Goal: Task Accomplishment & Management: Manage account settings

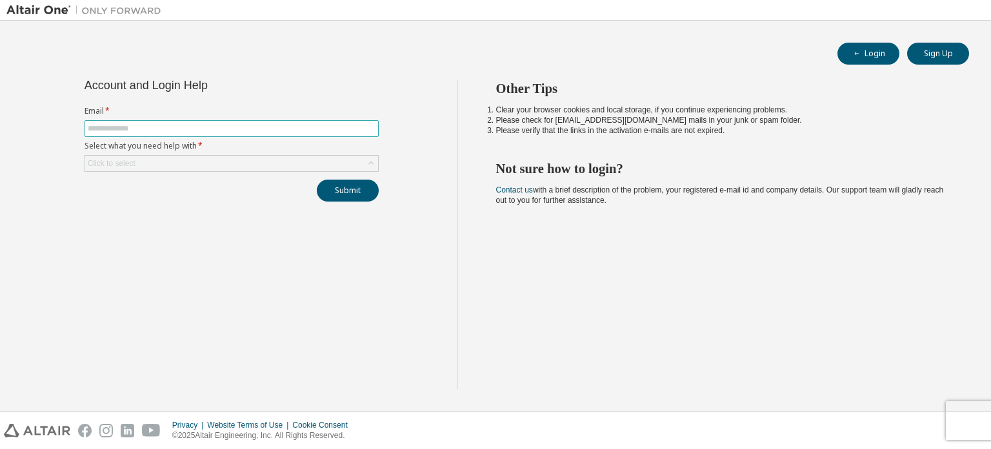
click at [229, 126] on input "text" at bounding box center [232, 128] width 288 height 10
type input "**********"
click at [226, 160] on div "Click to select" at bounding box center [231, 163] width 293 height 15
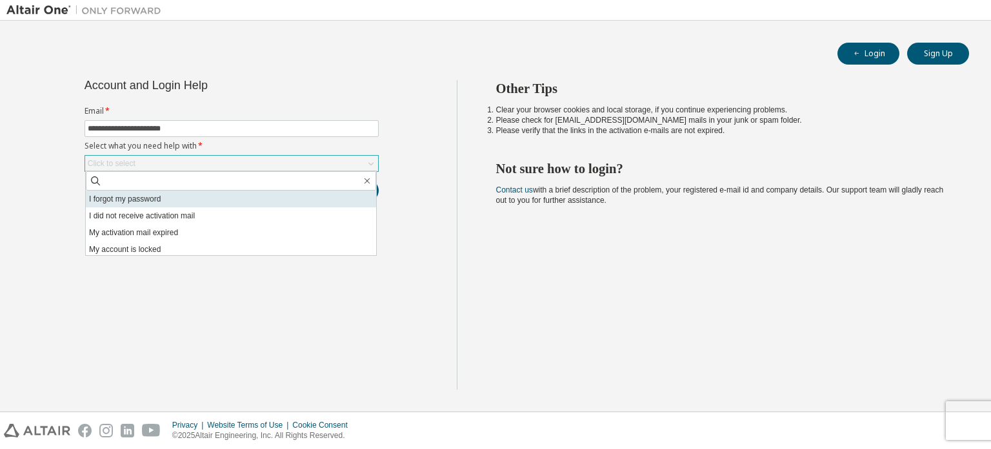
click at [212, 190] on li "I forgot my password" at bounding box center [231, 198] width 290 height 17
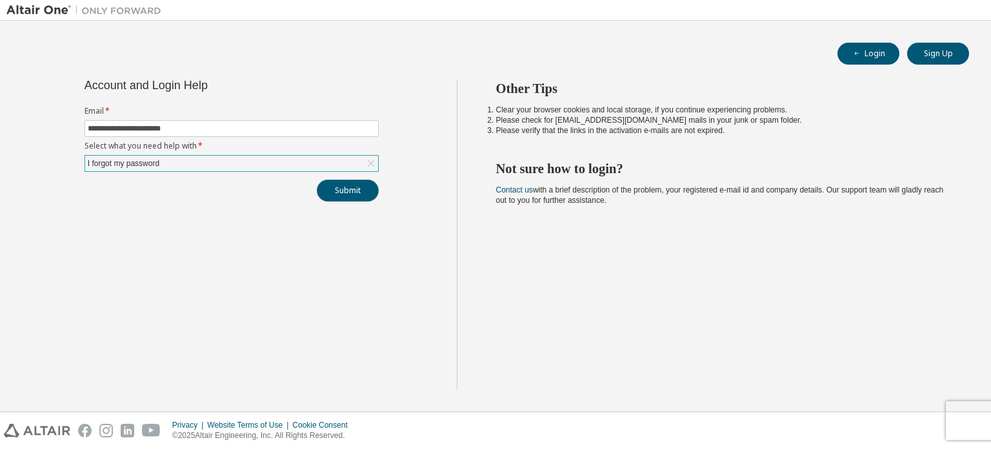
click at [369, 189] on button "Submit" at bounding box center [348, 190] width 62 height 22
click at [922, 414] on link "Altair support" at bounding box center [906, 413] width 52 height 11
click at [895, 412] on link "Altair support" at bounding box center [906, 413] width 52 height 11
click at [893, 405] on div "Please contact Altair support for assistance." at bounding box center [884, 419] width 188 height 37
click at [898, 415] on link "Altair support" at bounding box center [906, 413] width 52 height 11
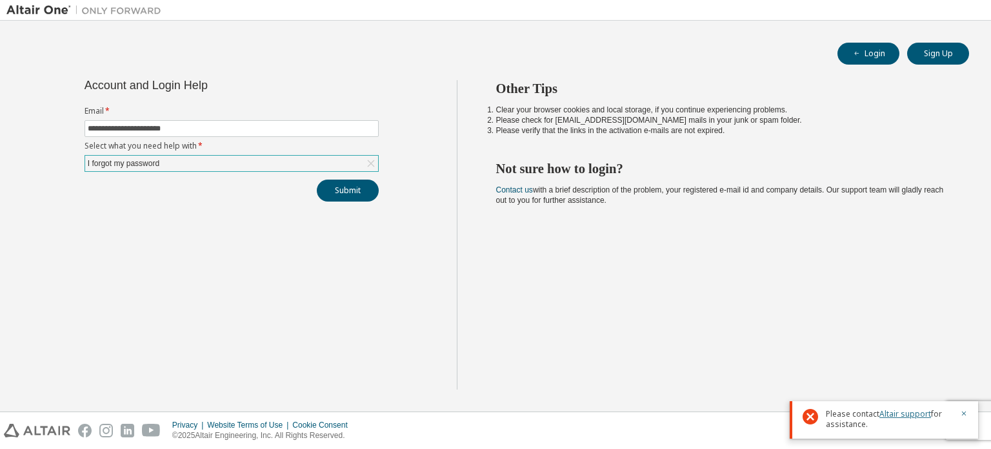
click at [898, 415] on link "Altair support" at bounding box center [906, 413] width 52 height 11
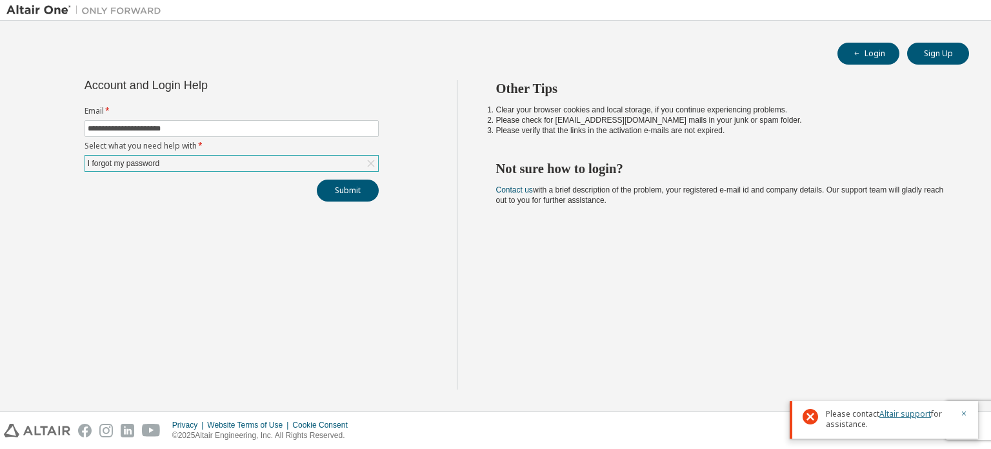
click at [898, 415] on link "Altair support" at bounding box center [906, 413] width 52 height 11
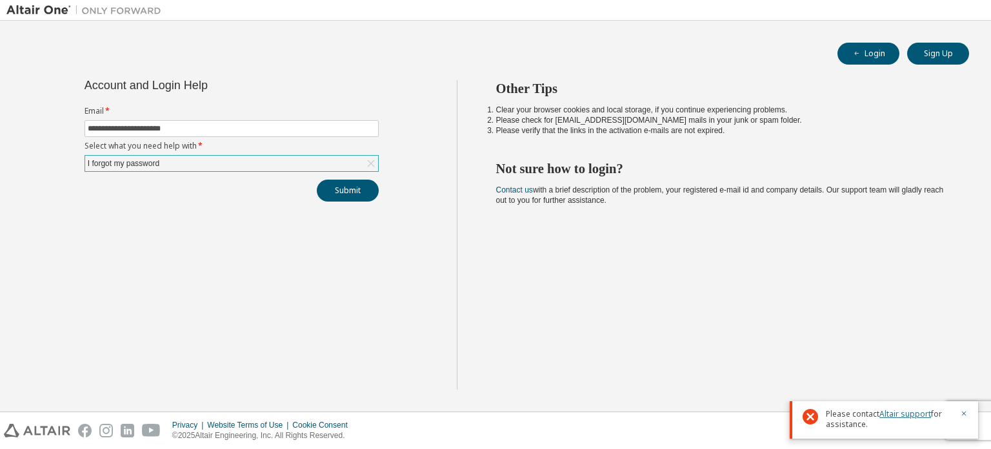
click at [898, 415] on link "Altair support" at bounding box center [906, 413] width 52 height 11
click at [707, 252] on div "Other Tips Clear your browser cookies and local storage, if you continue experi…" at bounding box center [721, 234] width 529 height 309
click at [364, 190] on button "Submit" at bounding box center [348, 190] width 62 height 22
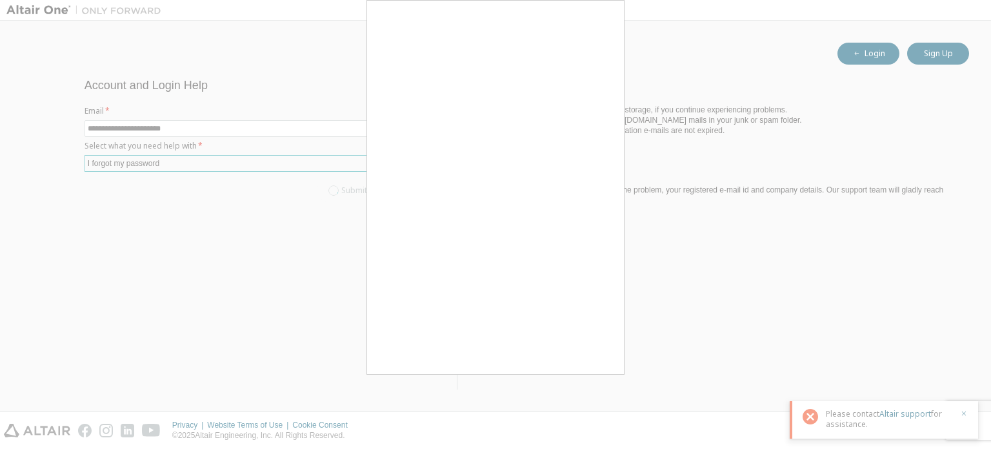
click at [702, 273] on div at bounding box center [495, 224] width 991 height 449
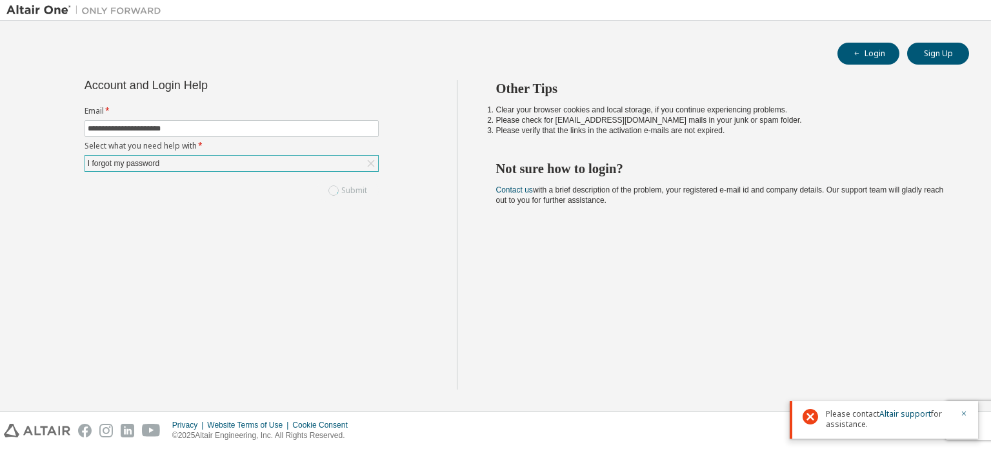
click at [28, 10] on img at bounding box center [86, 10] width 161 height 13
